Goal: Task Accomplishment & Management: Manage account settings

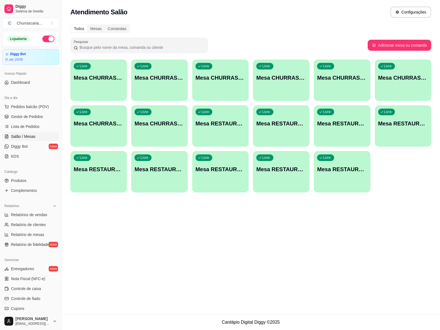
click at [211, 76] on p "Mesa CHURRASCARIA 3" at bounding box center [221, 78] width 50 height 8
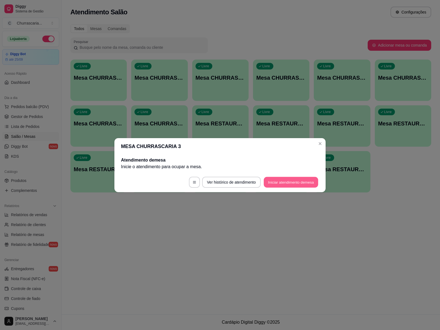
click at [273, 181] on button "Iniciar atendimento de mesa" at bounding box center [291, 181] width 55 height 11
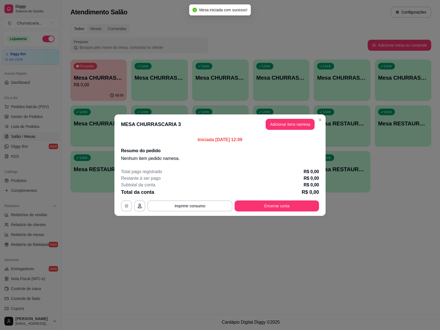
click at [290, 118] on header "MESA CHURRASCARIA 3 Adicionar itens na mesa" at bounding box center [220, 124] width 211 height 20
click at [283, 123] on button "Adicionar itens na mesa" at bounding box center [290, 124] width 47 height 11
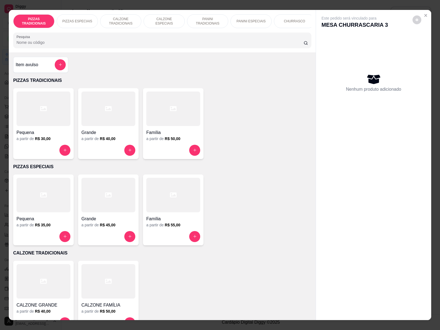
click at [284, 19] on p "CHURRASCO" at bounding box center [294, 21] width 21 height 4
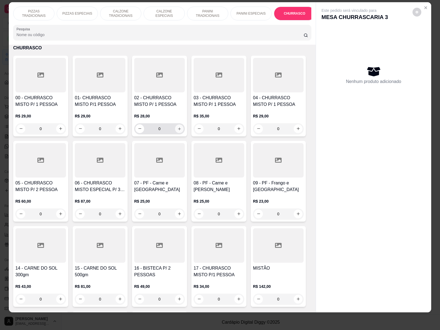
click at [178, 128] on icon "increase-product-quantity" at bounding box center [180, 129] width 4 height 4
type input "1"
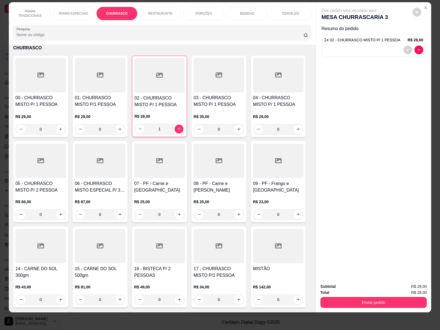
scroll to position [0, 221]
click at [247, 10] on div "CERVEJAS" at bounding box center [247, 14] width 41 height 14
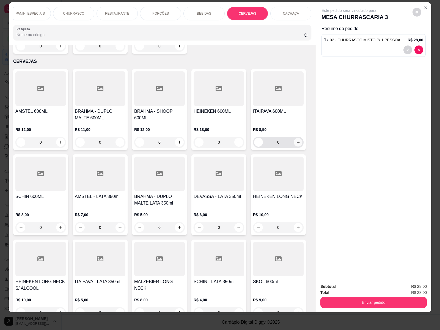
click at [296, 140] on icon "increase-product-quantity" at bounding box center [298, 142] width 4 height 4
type input "3"
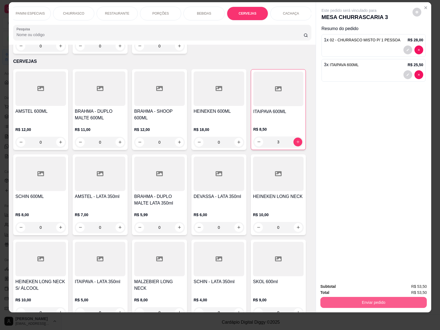
click at [356, 297] on button "Enviar pedido" at bounding box center [374, 301] width 107 height 11
click at [414, 284] on button "Enviar pedido" at bounding box center [412, 283] width 30 height 10
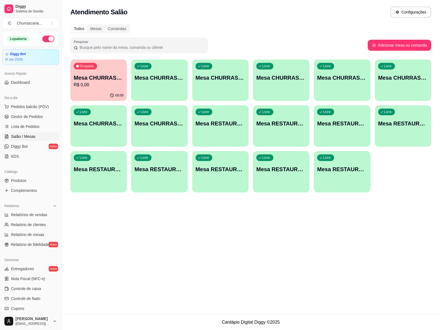
click at [222, 78] on p "Mesa CHURRASCARIA 2" at bounding box center [221, 78] width 50 height 8
click at [270, 85] on div "Livre Mesa CHURRASCARIA 4" at bounding box center [281, 76] width 56 height 35
click at [334, 78] on p "Mesa CHURRASCARIA 5" at bounding box center [342, 77] width 48 height 7
click at [328, 79] on p "Mesa CHURRASCARIA 5" at bounding box center [342, 77] width 48 height 7
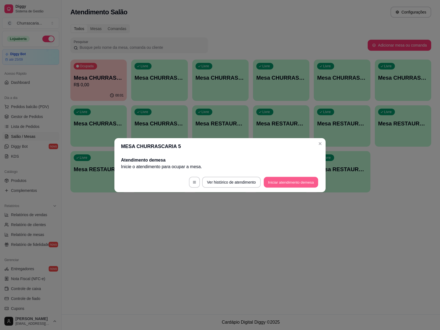
click at [292, 184] on button "Iniciar atendimento de mesa" at bounding box center [291, 181] width 55 height 11
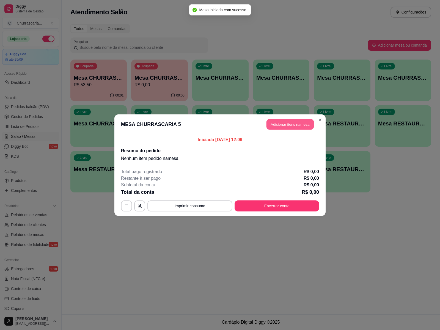
click at [292, 125] on button "Adicionar itens na mesa" at bounding box center [290, 124] width 47 height 11
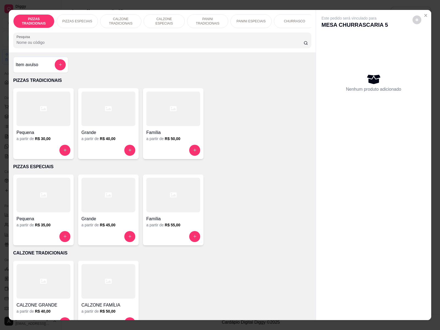
click at [292, 20] on p "CHURRASCO" at bounding box center [294, 21] width 21 height 4
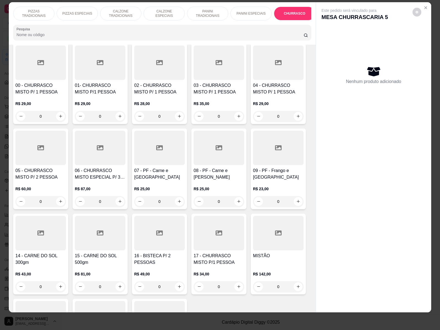
scroll to position [542, 0]
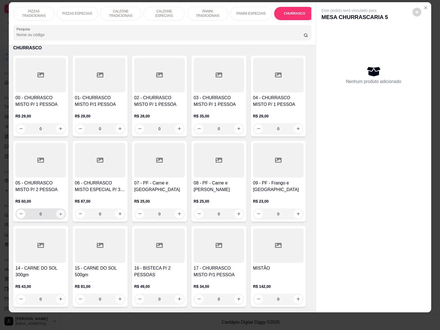
click at [59, 215] on icon "increase-product-quantity" at bounding box center [61, 214] width 4 height 4
type input "1"
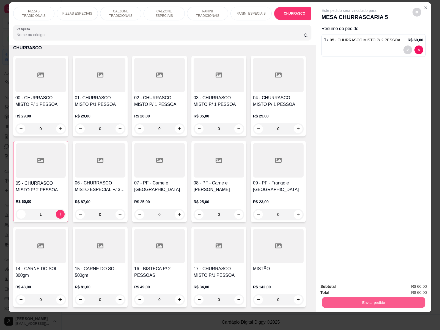
click at [389, 297] on button "Enviar pedido" at bounding box center [373, 302] width 103 height 11
click at [412, 283] on button "Enviar pedido" at bounding box center [412, 283] width 30 height 10
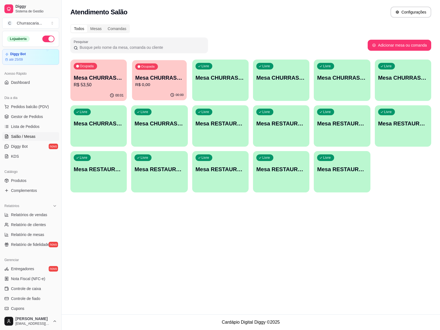
click at [168, 85] on p "R$ 0,00" at bounding box center [159, 84] width 48 height 6
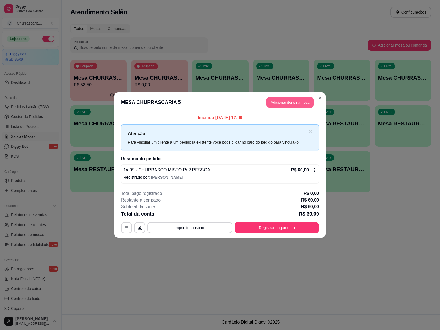
click at [288, 104] on button "Adicionar itens na mesa" at bounding box center [290, 102] width 47 height 11
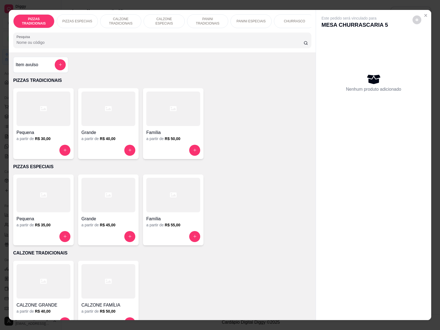
click at [296, 21] on p "CHURRASCO" at bounding box center [294, 21] width 21 height 4
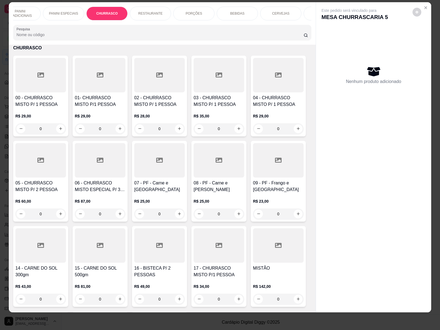
scroll to position [0, 193]
click at [273, 11] on p "CERVEJAS" at bounding box center [275, 13] width 17 height 4
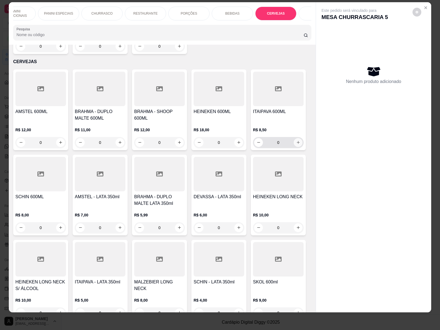
click at [296, 140] on icon "increase-product-quantity" at bounding box center [298, 142] width 4 height 4
type input "1"
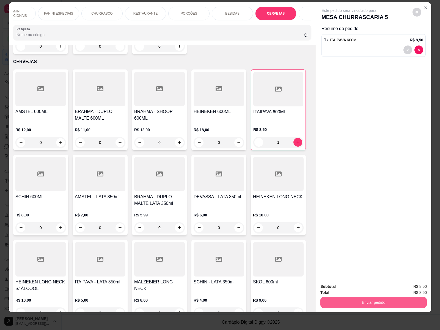
click at [390, 297] on button "Enviar pedido" at bounding box center [374, 301] width 107 height 11
click at [354, 178] on div "Este pedido será vinculado para MESA CHURRASCARIA 5 Resumo do pedido 1 x ITAIPA…" at bounding box center [373, 140] width 115 height 276
click at [365, 298] on button "Enviar pedido" at bounding box center [374, 301] width 107 height 11
click at [410, 280] on button "Enviar pedido" at bounding box center [412, 283] width 30 height 10
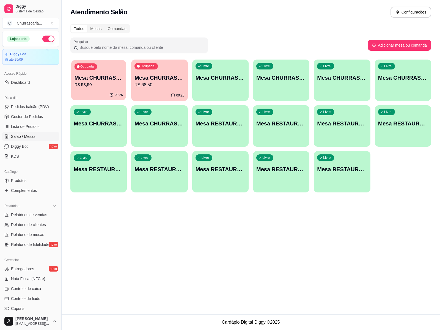
click at [107, 81] on p "Mesa CHURRASCARIA 3" at bounding box center [99, 77] width 48 height 7
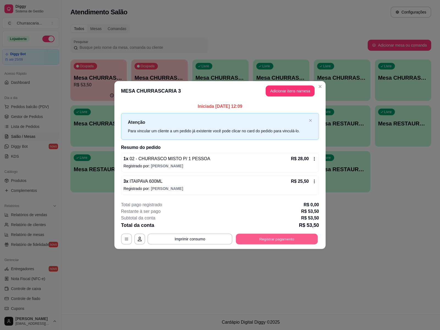
click at [273, 240] on button "Registrar pagamento" at bounding box center [277, 238] width 82 height 11
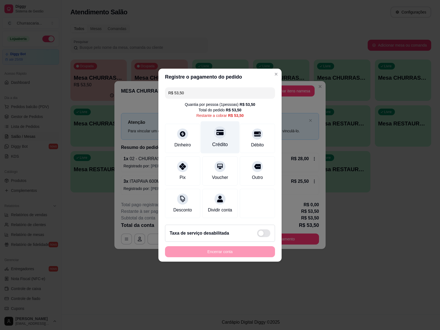
click at [220, 135] on div "Crédito" at bounding box center [220, 137] width 39 height 32
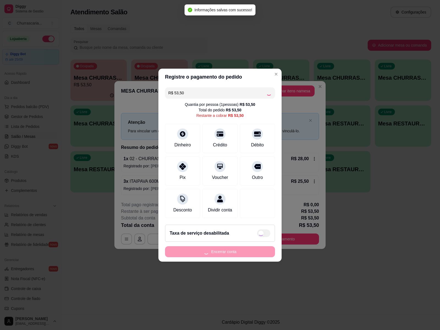
type input "R$ 0,00"
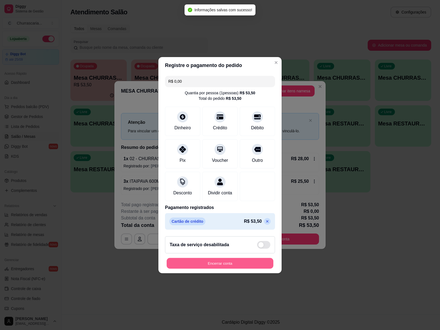
click at [232, 264] on button "Encerrar conta" at bounding box center [220, 262] width 107 height 11
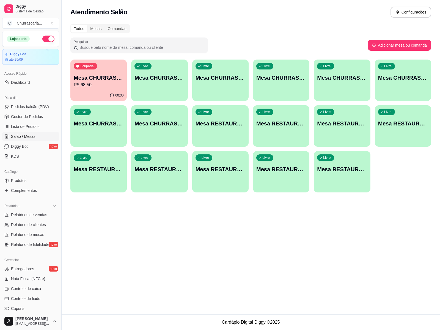
click at [103, 81] on div "Mesa CHURRASCARIA 5 R$ 68,50" at bounding box center [99, 81] width 50 height 14
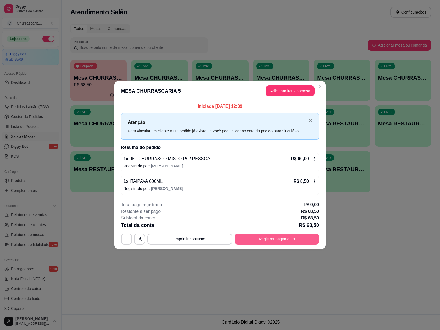
click at [280, 236] on button "Registrar pagamento" at bounding box center [277, 238] width 85 height 11
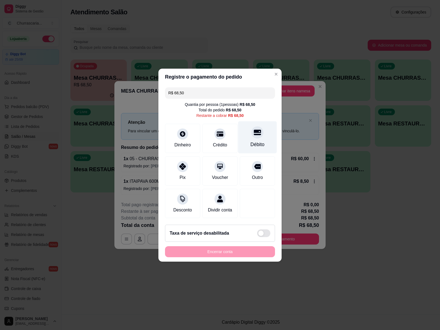
click at [255, 137] on div "Débito" at bounding box center [257, 137] width 39 height 32
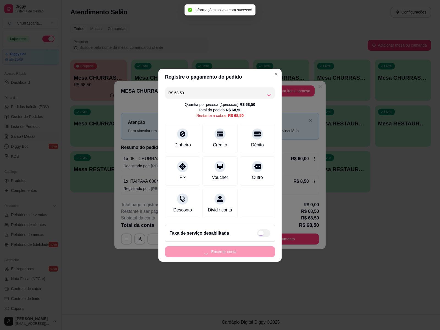
type input "R$ 0,00"
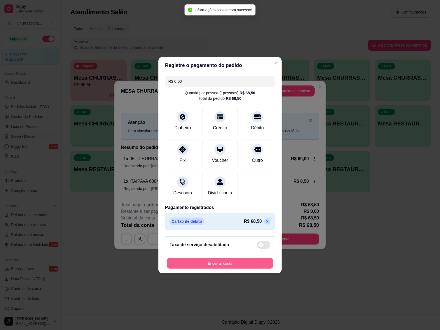
click at [223, 268] on button "Encerrar conta" at bounding box center [220, 262] width 107 height 11
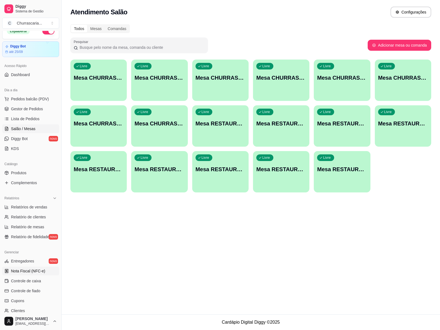
scroll to position [0, 0]
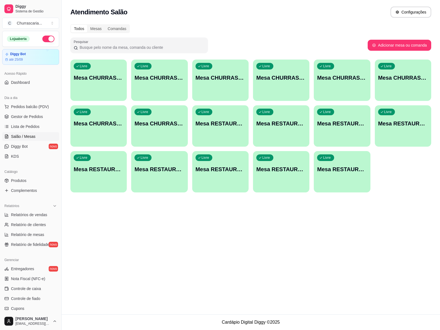
click at [30, 134] on span "Salão / Mesas" at bounding box center [23, 137] width 25 height 6
click at [96, 28] on div "Mesas" at bounding box center [95, 29] width 17 height 8
click at [87, 25] on input "Mesas" at bounding box center [87, 25] width 0 height 0
click at [115, 29] on div "Comandas" at bounding box center [117, 29] width 25 height 8
click at [105, 25] on input "Comandas" at bounding box center [105, 25] width 0 height 0
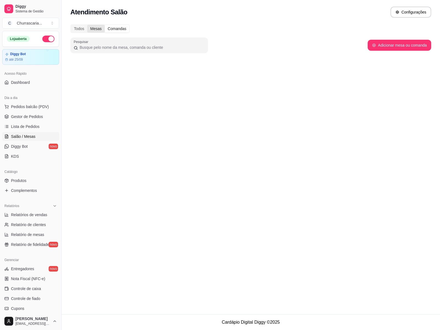
click at [100, 28] on div "Mesas" at bounding box center [95, 29] width 17 height 8
click at [87, 25] on input "Mesas" at bounding box center [87, 25] width 0 height 0
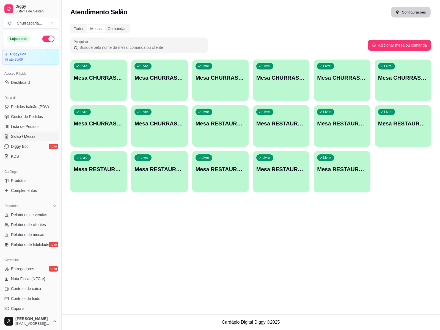
click at [409, 12] on button "Configurações" at bounding box center [411, 12] width 40 height 11
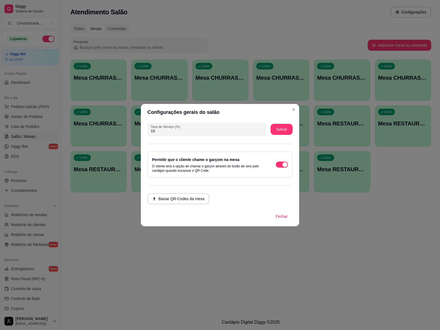
click at [161, 129] on input "10" at bounding box center [207, 131] width 112 height 6
click at [164, 130] on input "10" at bounding box center [207, 131] width 112 height 6
type input "0"
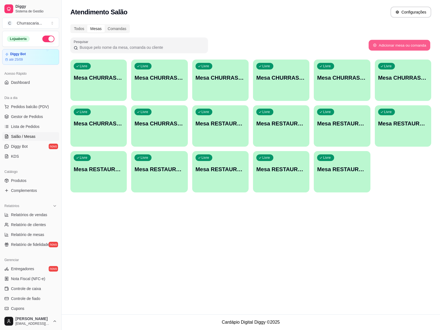
click at [398, 45] on button "Adicionar mesa ou comanda" at bounding box center [400, 45] width 62 height 11
select select "TABLE"
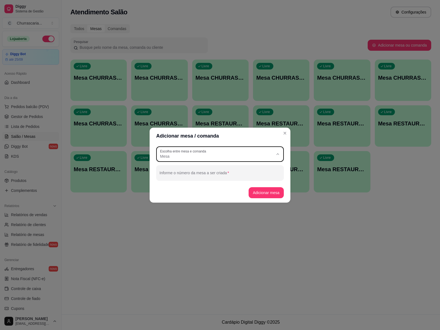
click at [278, 153] on icon "button" at bounding box center [278, 154] width 4 height 4
click at [260, 150] on div "Mesa" at bounding box center [216, 154] width 113 height 10
click at [277, 154] on icon "button" at bounding box center [278, 154] width 4 height 4
click at [399, 65] on div "Adicionar mesa / comanda TABLE Escolha entre mesa e comanda Mesa Comanda Escolh…" at bounding box center [220, 165] width 440 height 330
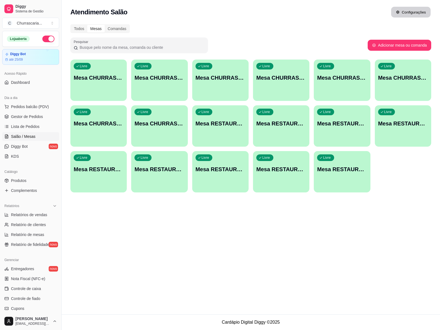
click at [414, 13] on button "Configurações" at bounding box center [411, 12] width 40 height 11
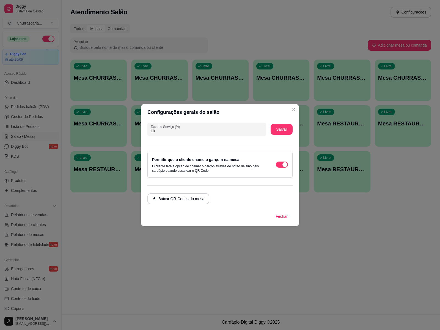
click at [174, 133] on input "10" at bounding box center [207, 131] width 112 height 6
type input "9"
click at [277, 129] on button "Salvar" at bounding box center [282, 129] width 22 height 11
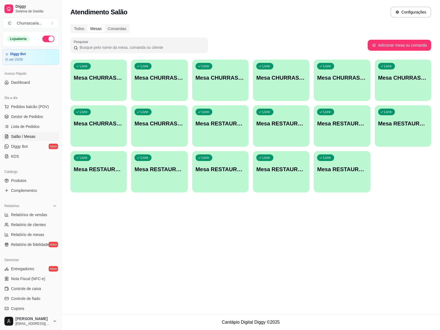
click at [288, 128] on div "Livre Mesa RESTAURANTE 2" at bounding box center [281, 122] width 56 height 35
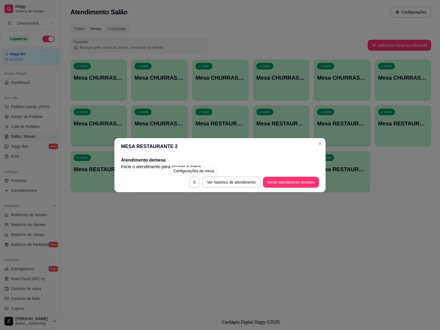
click at [189, 173] on div "Configurações da mesa" at bounding box center [194, 171] width 46 height 8
click at [193, 181] on icon "button" at bounding box center [195, 182] width 4 height 4
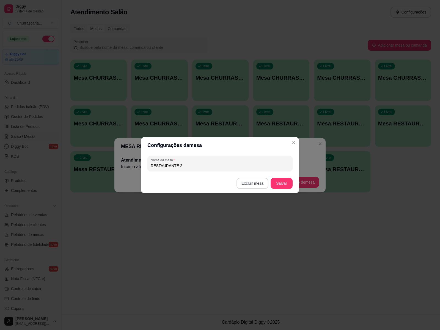
click at [255, 185] on button "Excluir mesa" at bounding box center [253, 183] width 32 height 11
click at [250, 218] on button "Confirmar" at bounding box center [254, 218] width 20 height 8
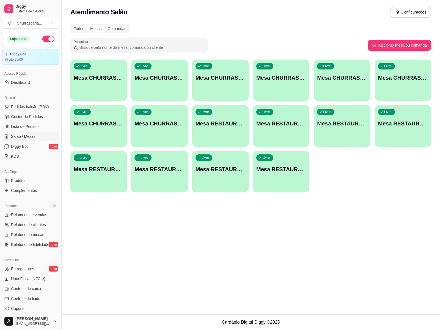
click at [282, 170] on p "Mesa RESTAURANTE 9" at bounding box center [282, 169] width 50 height 8
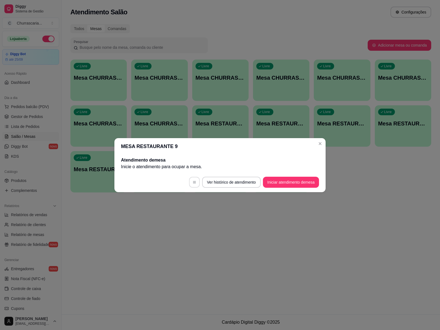
click at [193, 183] on icon "button" at bounding box center [195, 182] width 4 height 4
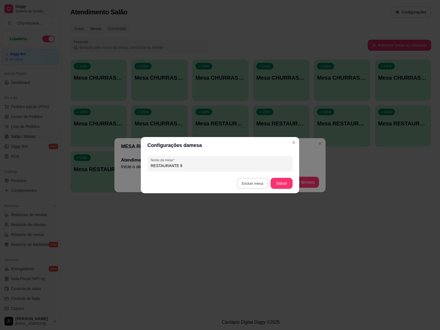
click at [248, 183] on button "Excluir mesa" at bounding box center [252, 183] width 31 height 11
click at [251, 216] on button "Confirmar" at bounding box center [254, 218] width 20 height 8
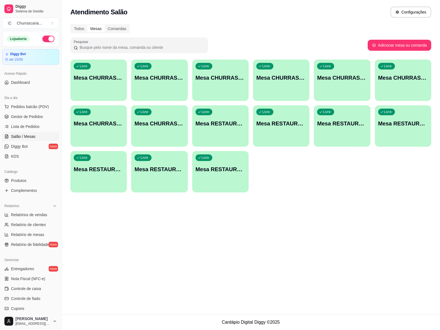
click at [215, 172] on p "Mesa RESTAURANTE 8" at bounding box center [221, 169] width 50 height 8
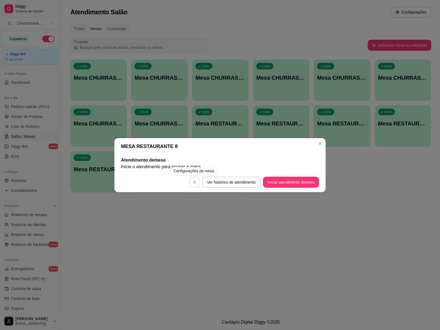
click at [196, 181] on button "button" at bounding box center [194, 181] width 11 height 11
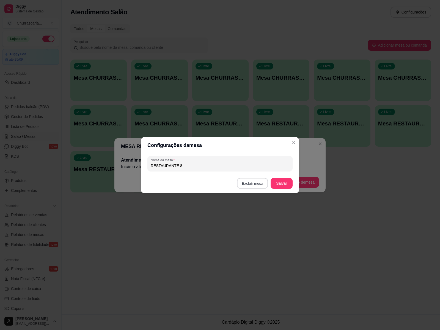
click at [249, 183] on button "Excluir mesa" at bounding box center [252, 183] width 31 height 11
click at [248, 216] on button "Confirmar" at bounding box center [254, 218] width 20 height 8
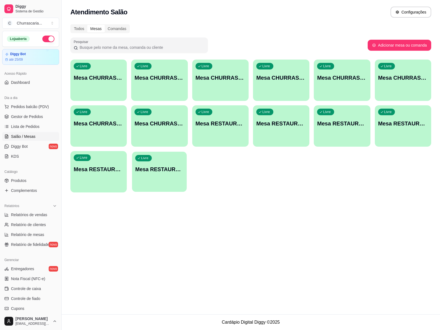
click at [158, 173] on div "Livre Mesa RESTAURANTE 7" at bounding box center [159, 168] width 55 height 34
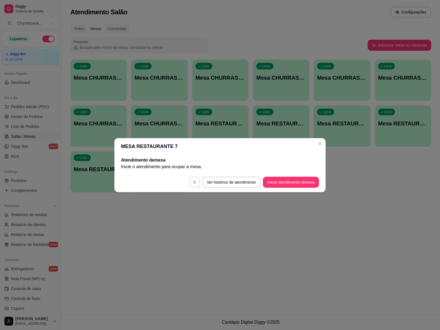
click at [195, 181] on button "button" at bounding box center [194, 181] width 11 height 11
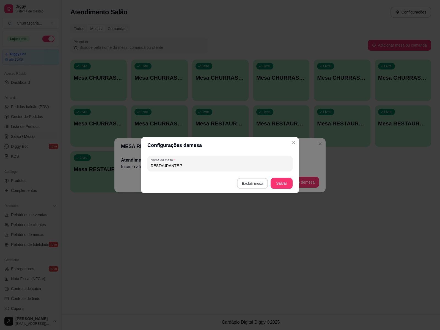
click at [251, 185] on button "Excluir mesa" at bounding box center [252, 183] width 31 height 11
click at [249, 216] on button "Confirmar" at bounding box center [254, 217] width 20 height 9
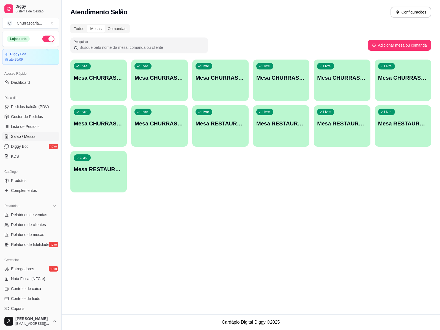
click at [94, 178] on div "Livre Mesa RESTAURANTE 6" at bounding box center [98, 168] width 56 height 35
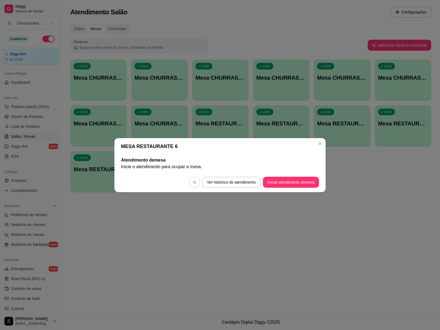
click at [194, 182] on icon "button" at bounding box center [195, 182] width 4 height 4
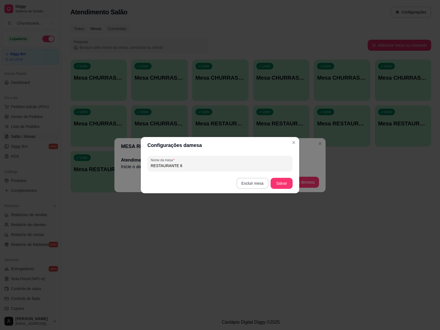
click at [256, 184] on button "Excluir mesa" at bounding box center [253, 183] width 32 height 11
click at [252, 217] on button "Confirmar" at bounding box center [254, 218] width 20 height 8
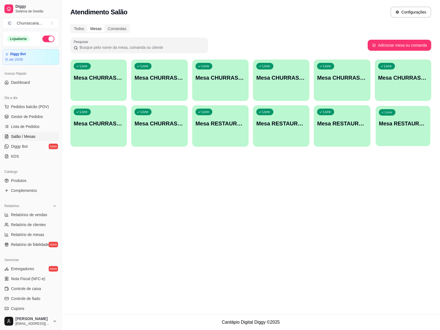
click at [401, 128] on div "Livre Mesa RESTAURANTE 5" at bounding box center [403, 123] width 55 height 34
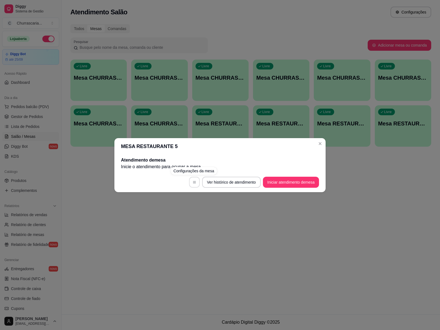
click at [193, 181] on icon "button" at bounding box center [195, 182] width 4 height 4
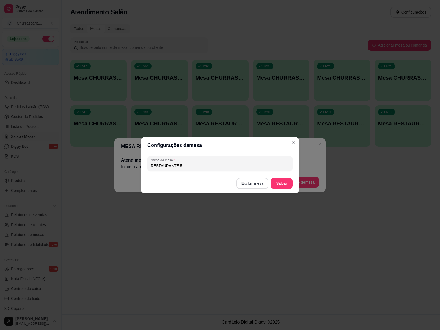
click at [248, 183] on button "Excluir mesa" at bounding box center [253, 183] width 32 height 11
click at [247, 218] on button "Confirmar" at bounding box center [254, 217] width 20 height 9
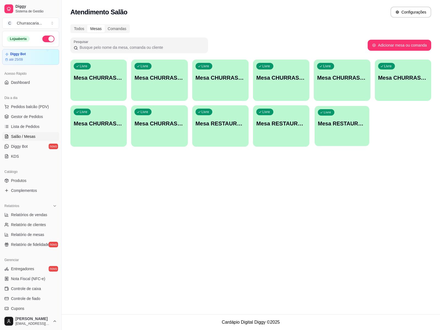
click at [335, 132] on div "Livre Mesa RESTAURANTE 4" at bounding box center [342, 123] width 55 height 34
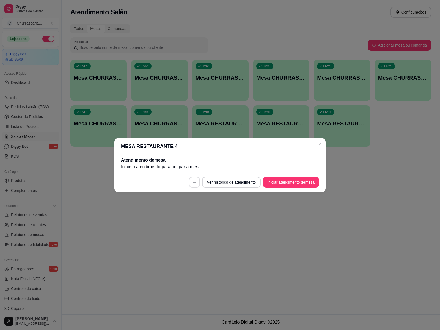
click at [195, 182] on icon "button" at bounding box center [195, 182] width 4 height 4
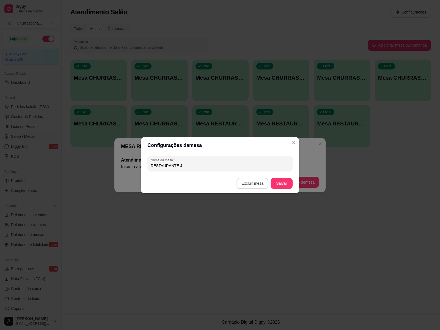
click at [251, 182] on button "Excluir mesa" at bounding box center [253, 183] width 32 height 11
click at [252, 219] on button "Confirmar" at bounding box center [254, 218] width 20 height 8
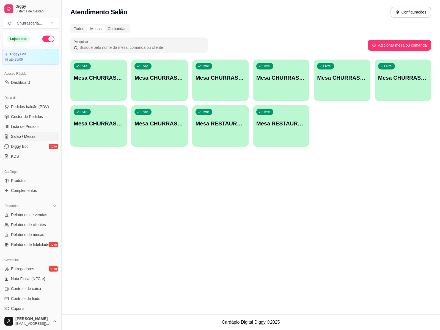
click at [266, 129] on div "Livre Mesa RESTAURANTE 3" at bounding box center [281, 122] width 56 height 35
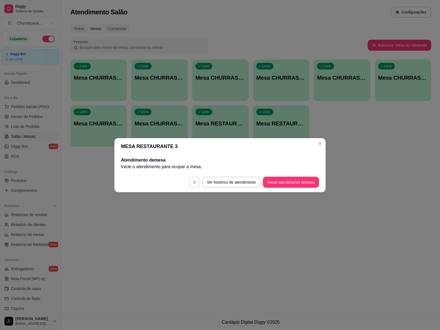
click at [195, 181] on icon "button" at bounding box center [195, 182] width 4 height 4
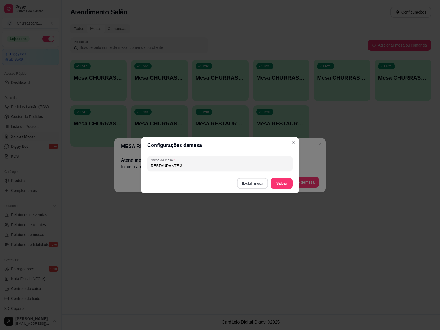
click at [257, 183] on button "Excluir mesa" at bounding box center [252, 183] width 31 height 11
click at [253, 218] on button "Confirmar" at bounding box center [254, 217] width 20 height 9
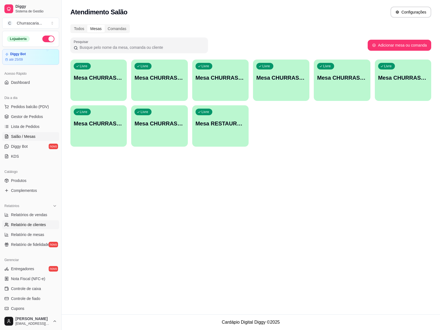
click at [26, 225] on span "Relatório de clientes" at bounding box center [28, 225] width 35 height 6
select select "30"
select select "HIGHEST_TOTAL_SPENT_WITH_ORDERS"
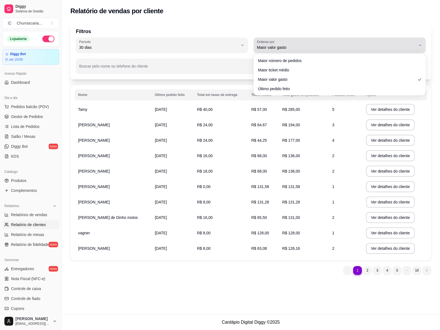
click at [342, 48] on span "Maior valor gasto" at bounding box center [336, 48] width 159 height 6
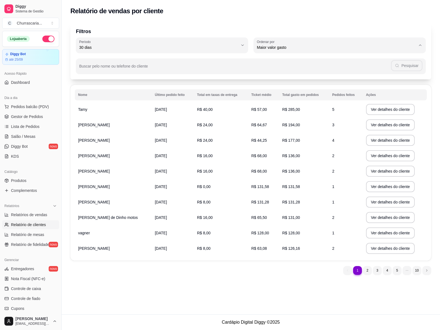
click at [305, 80] on span "Maior valor gasto" at bounding box center [338, 78] width 152 height 5
select select
click at [385, 111] on button "Ver detalhes do cliente" at bounding box center [390, 109] width 47 height 11
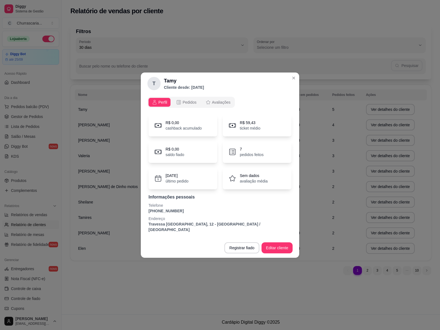
click at [298, 187] on div "Perfil Pedidos Avaliações R$ 0,00 cashback acumulado R$ 59,43 ticket médio R$ 0…" at bounding box center [220, 165] width 159 height 143
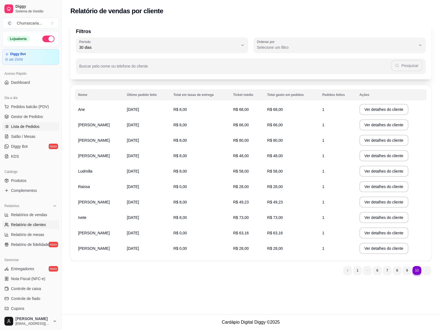
click at [35, 126] on span "Lista de Pedidos" at bounding box center [25, 127] width 29 height 6
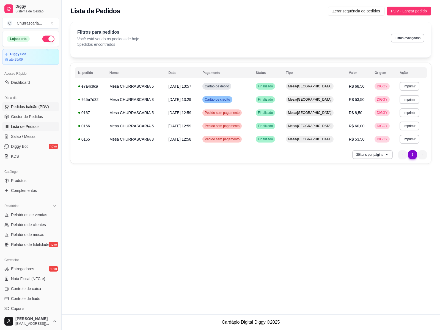
drag, startPoint x: 0, startPoint y: 139, endPoint x: 18, endPoint y: 109, distance: 34.9
click at [11, 120] on div "Dia a dia Pedidos balcão (PDV) Gestor de Pedidos Lista de Pedidos Salão / Mesas…" at bounding box center [30, 127] width 61 height 72
click at [17, 109] on span "Pedidos balcão (PDV)" at bounding box center [30, 107] width 38 height 6
click at [18, 117] on div at bounding box center [42, 108] width 54 height 35
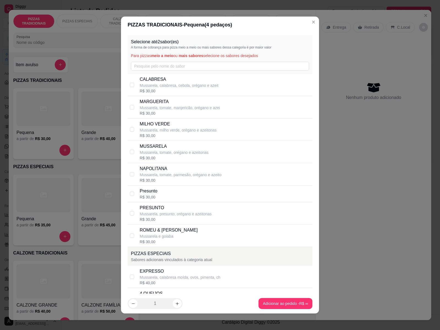
click at [124, 86] on div "Selecione até 2 sabor(es) A forma de cobrança para pizza meio a meio ou mais sa…" at bounding box center [220, 163] width 198 height 260
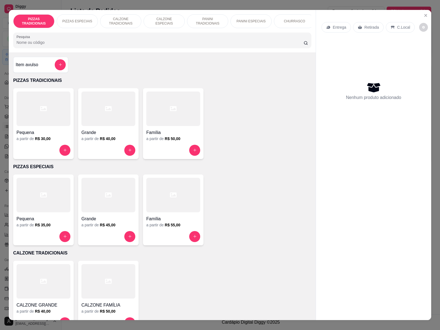
drag, startPoint x: 84, startPoint y: 88, endPoint x: 228, endPoint y: 28, distance: 155.9
click at [126, 60] on div "Item avulso PIZZAS TRADICIONAIS Pequena a partir de R$ 30,00 Grande a partir de…" at bounding box center [162, 185] width 307 height 267
click at [372, 178] on div "Entrega Retirada C.Local Nenhum produto adicionado" at bounding box center [373, 160] width 115 height 301
click at [289, 19] on p "CHURRASCO" at bounding box center [294, 21] width 21 height 4
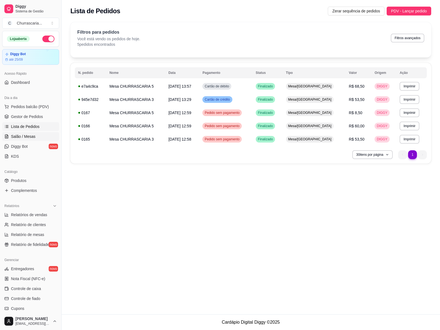
click at [28, 135] on span "Salão / Mesas" at bounding box center [23, 137] width 25 height 6
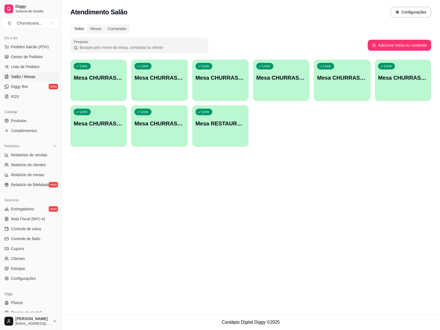
scroll to position [66, 0]
